Goal: Check status

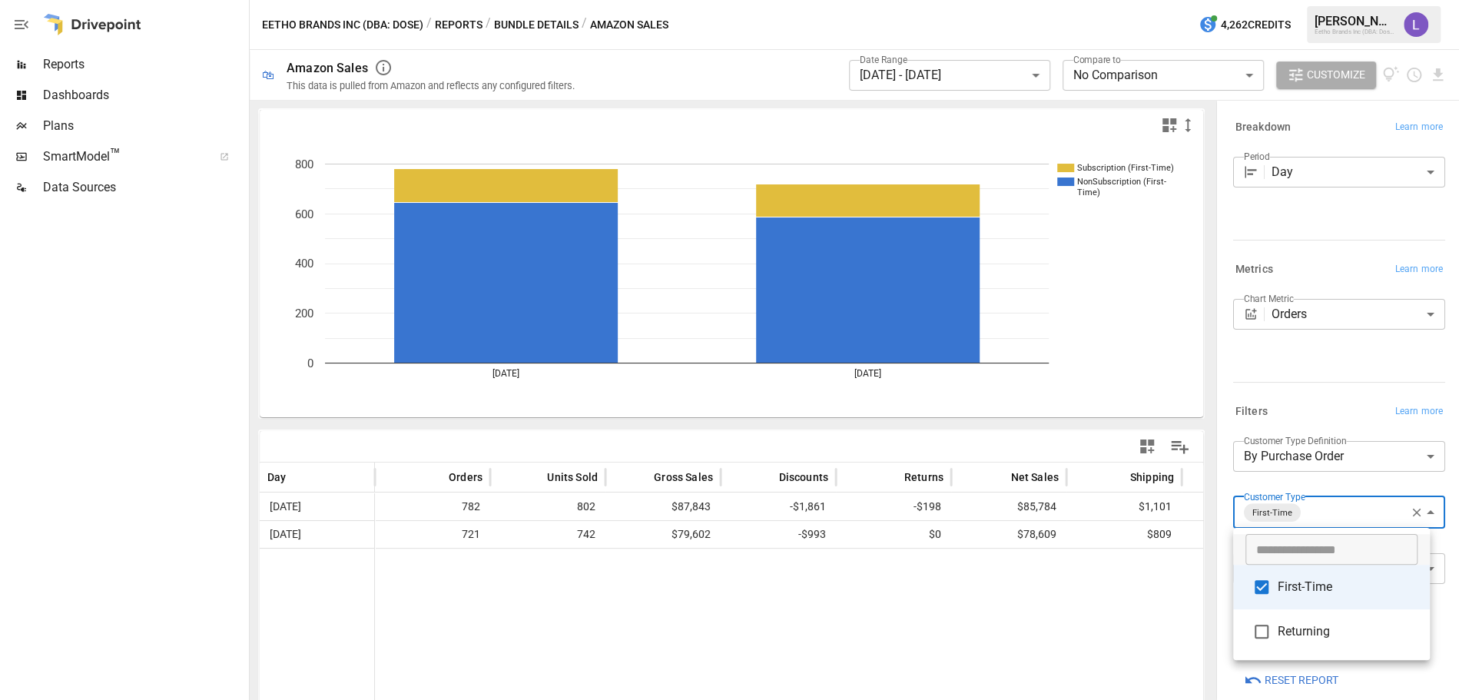
click at [959, 82] on div at bounding box center [729, 350] width 1459 height 700
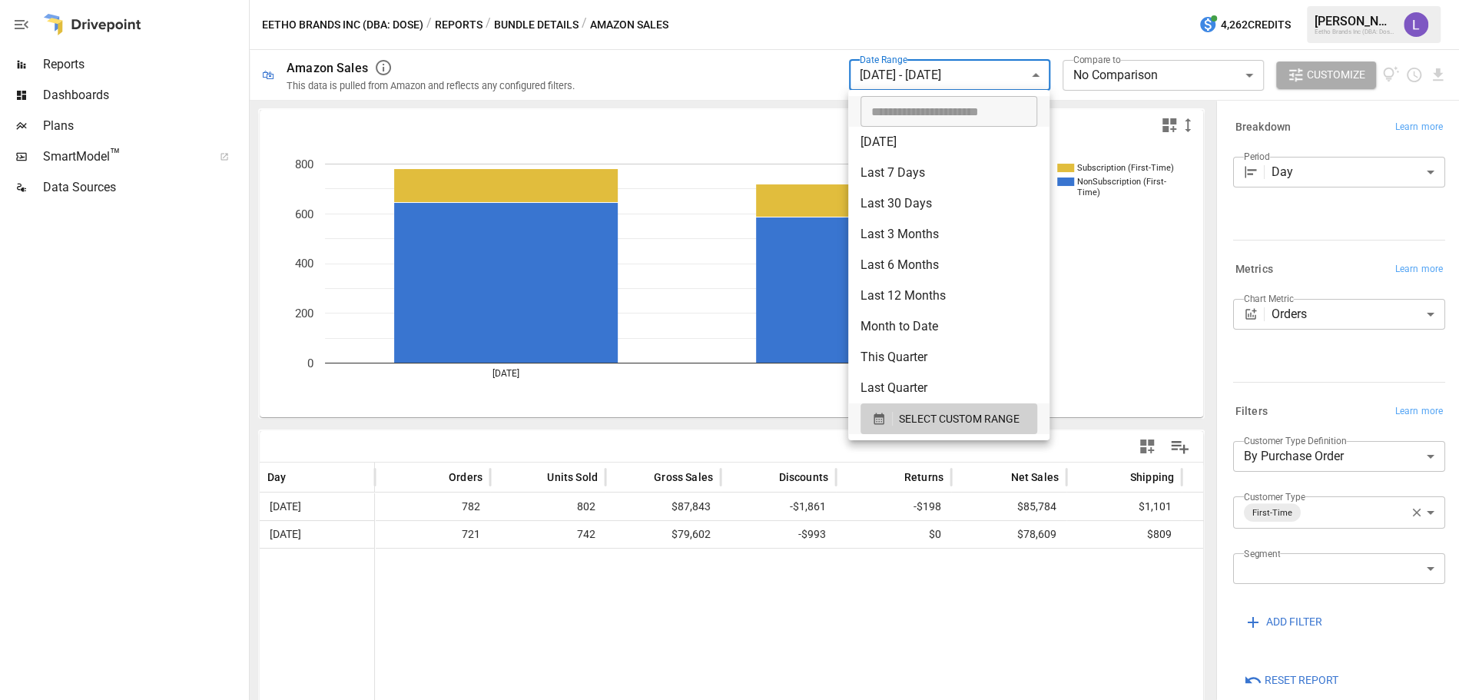
click at [955, 0] on body "**********" at bounding box center [729, 0] width 1459 height 0
click at [939, 430] on button "SELECT CUSTOM RANGE" at bounding box center [949, 418] width 177 height 31
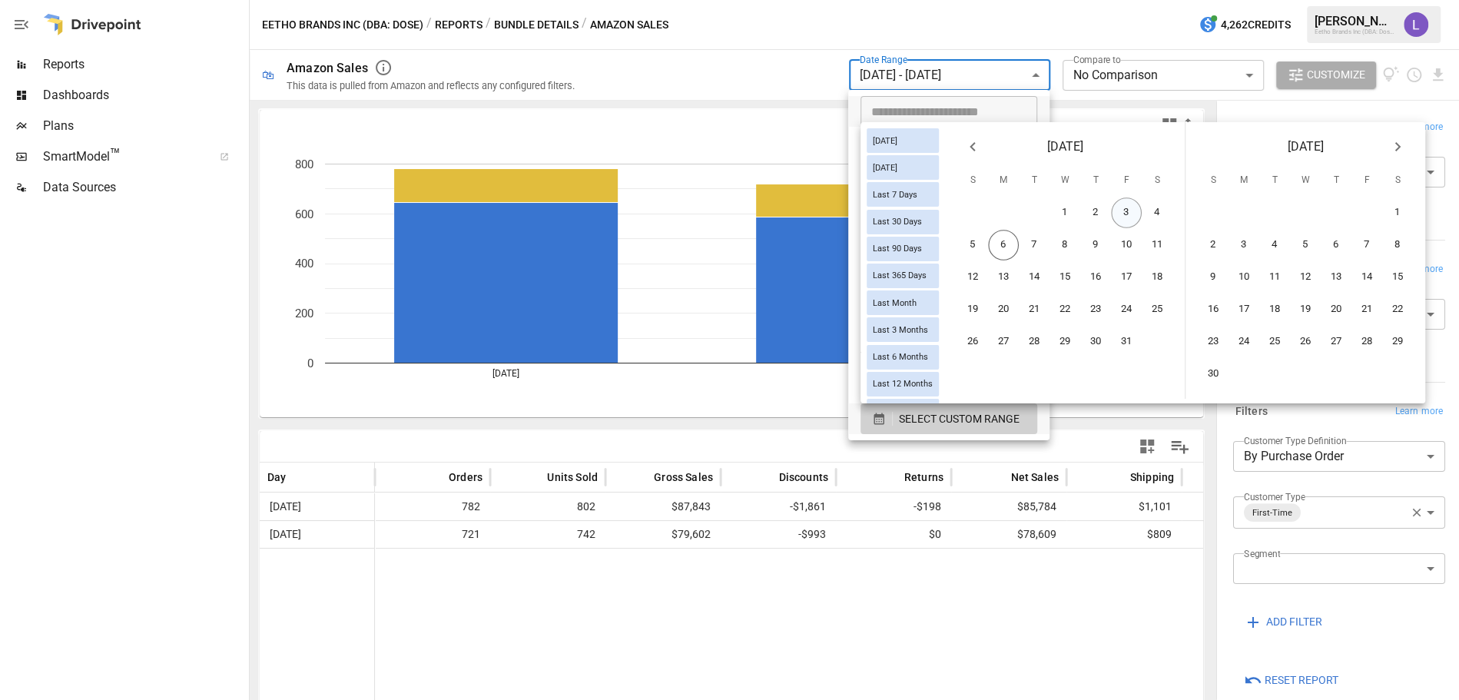
click at [1136, 217] on button "3" at bounding box center [1126, 212] width 31 height 31
click at [987, 250] on button "5" at bounding box center [972, 245] width 31 height 31
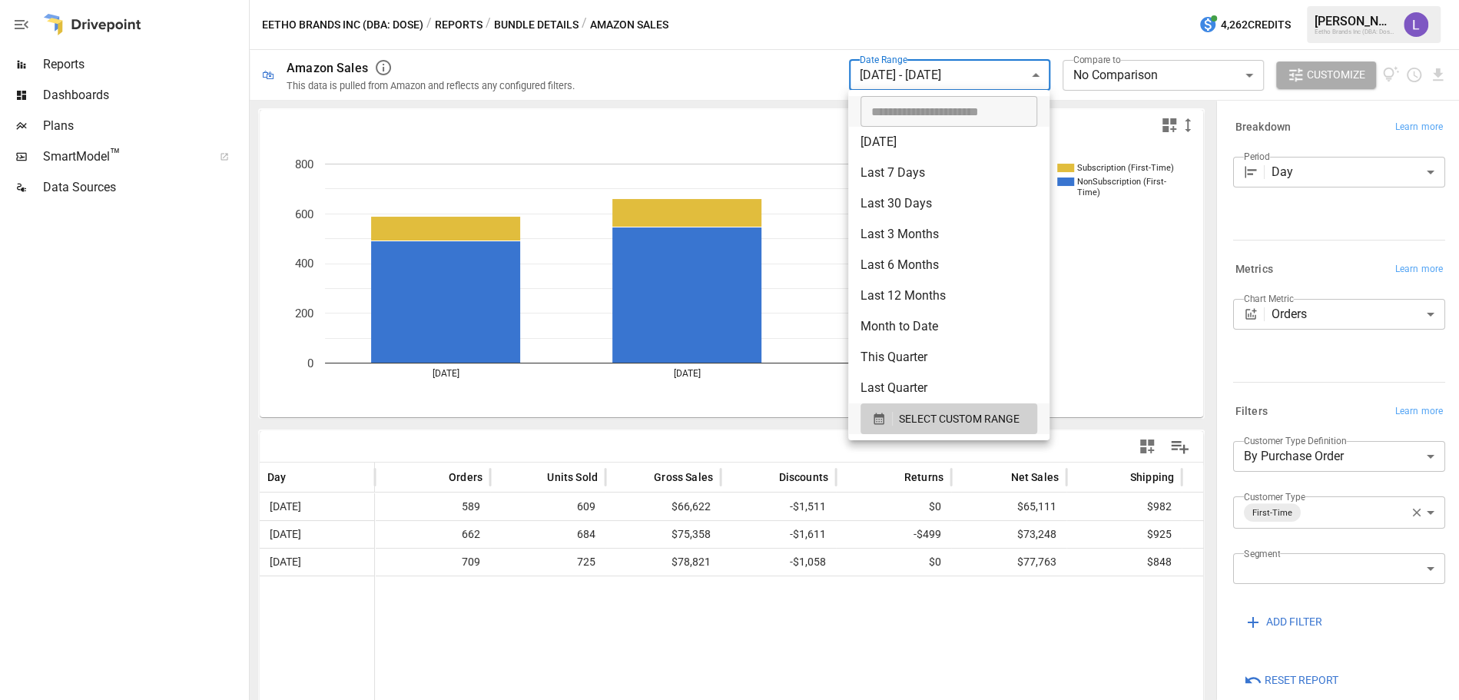
click at [1395, 515] on div at bounding box center [729, 350] width 1459 height 700
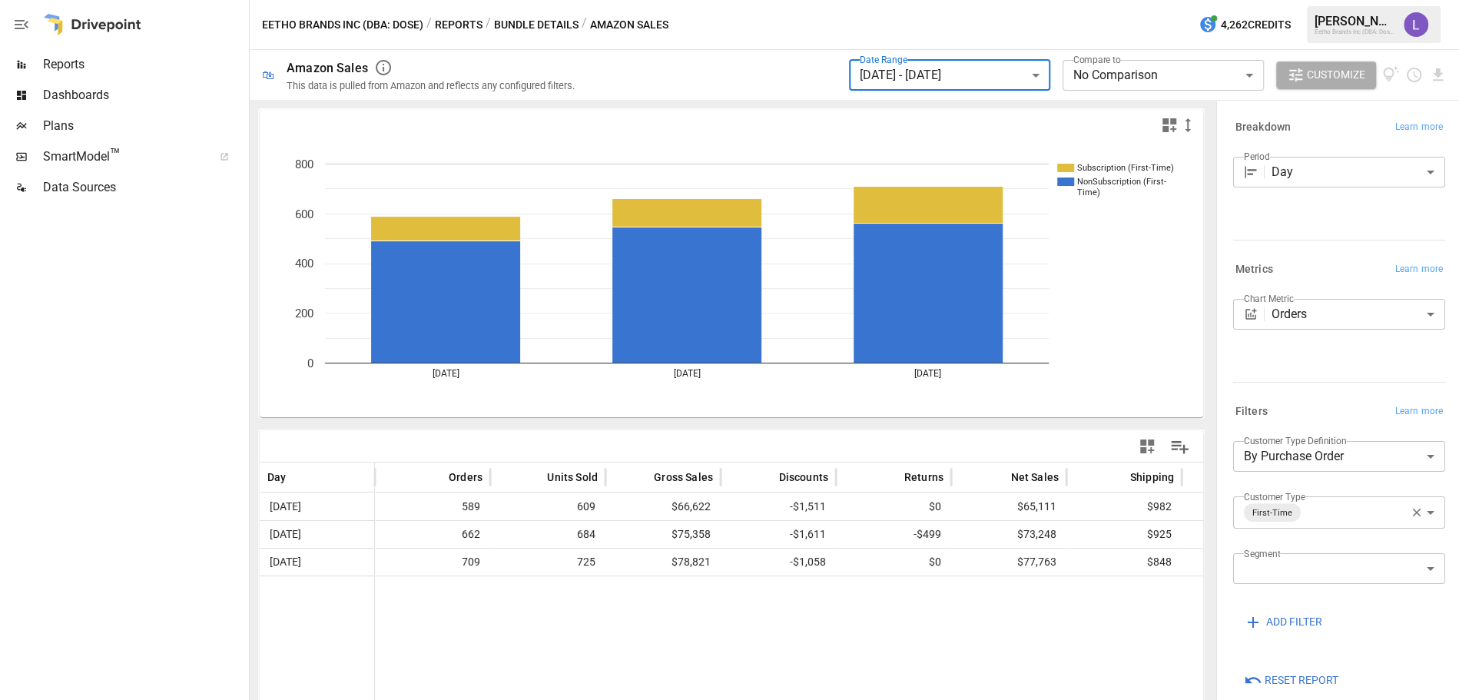
click at [1413, 515] on icon "button" at bounding box center [1417, 513] width 8 height 8
